Goal: Task Accomplishment & Management: Use online tool/utility

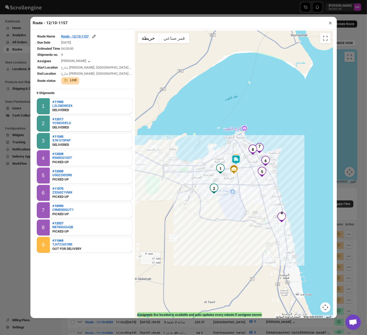
click at [333, 25] on button "×" at bounding box center [330, 22] width 7 height 7
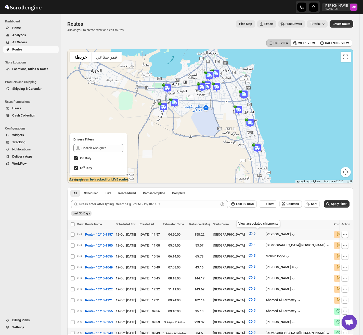
click at [253, 215] on icon "button" at bounding box center [250, 234] width 5 height 5
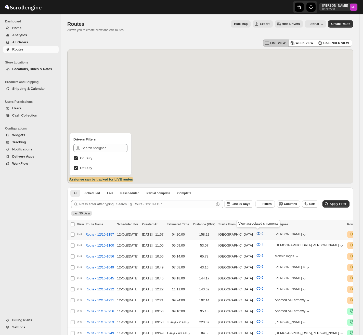
click at [262, 232] on span "9" at bounding box center [263, 234] width 2 height 4
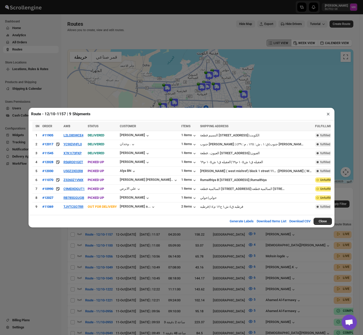
click at [176, 37] on div "Route - 12/10-1157 | 9 Shipments × SN ORDER AWB STATUS CUSTOMER ITEMS SHIPPING …" at bounding box center [181, 167] width 363 height 335
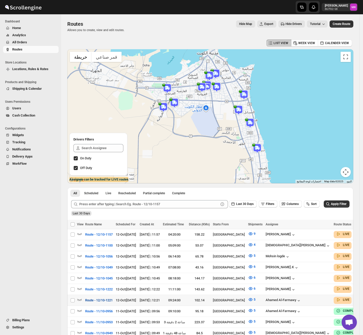
click at [96, 298] on span "Route - 12/10-1221" at bounding box center [99, 300] width 28 height 5
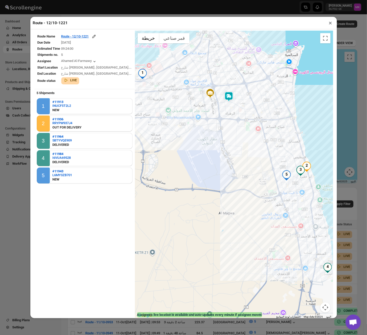
click at [329, 24] on button "×" at bounding box center [330, 22] width 7 height 7
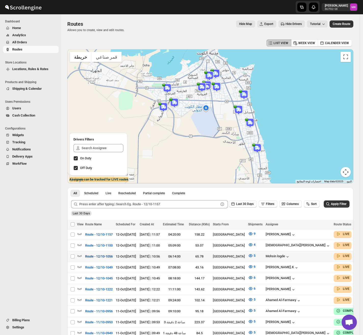
click at [107, 254] on span "Route - 12/10-1056" at bounding box center [99, 256] width 28 height 5
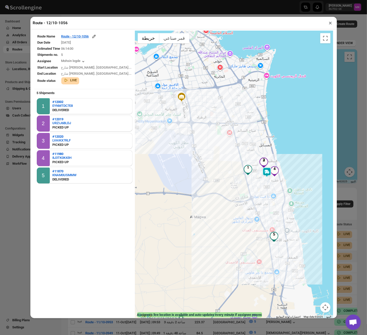
click at [330, 25] on button "×" at bounding box center [330, 22] width 7 height 7
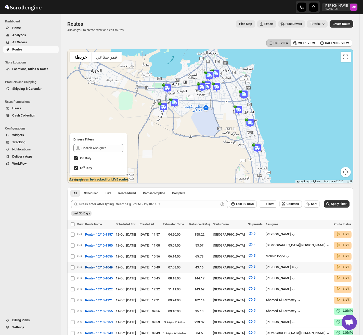
click at [106, 265] on span "Route - 12/10-1049" at bounding box center [99, 267] width 28 height 5
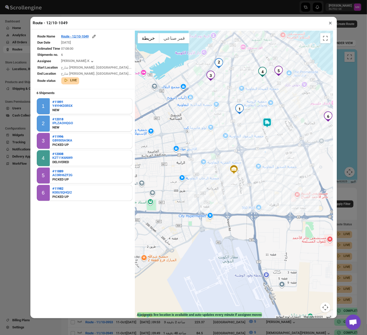
click at [329, 20] on button "×" at bounding box center [330, 22] width 7 height 7
